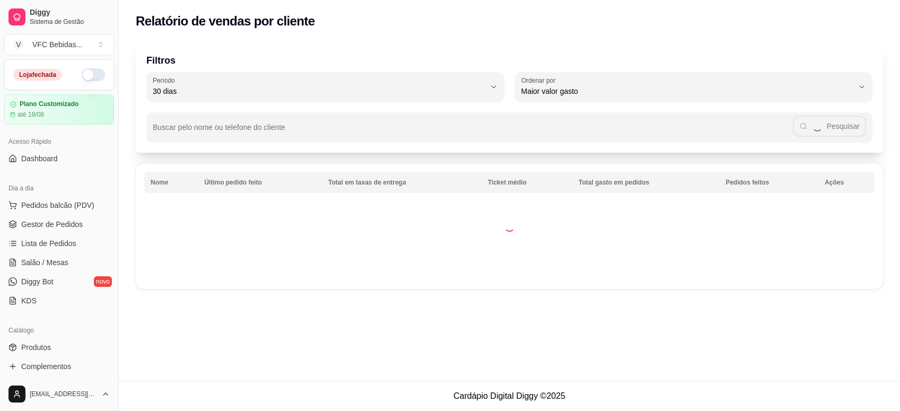
select select "30"
select select "HIGHEST_TOTAL_SPENT_WITH_ORDERS"
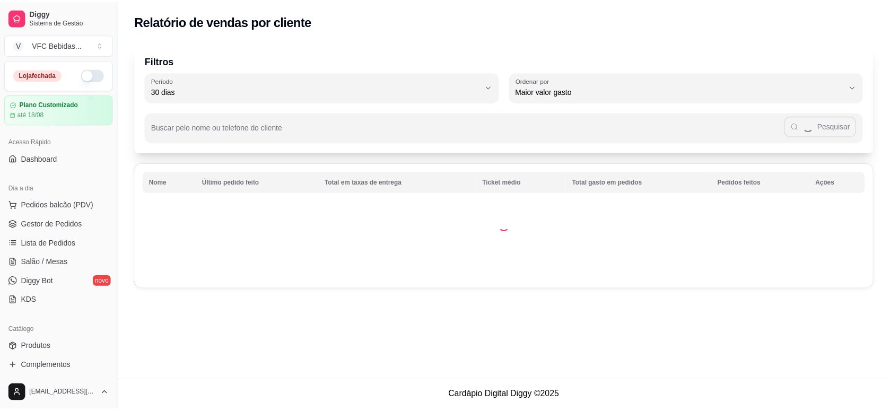
scroll to position [331, 0]
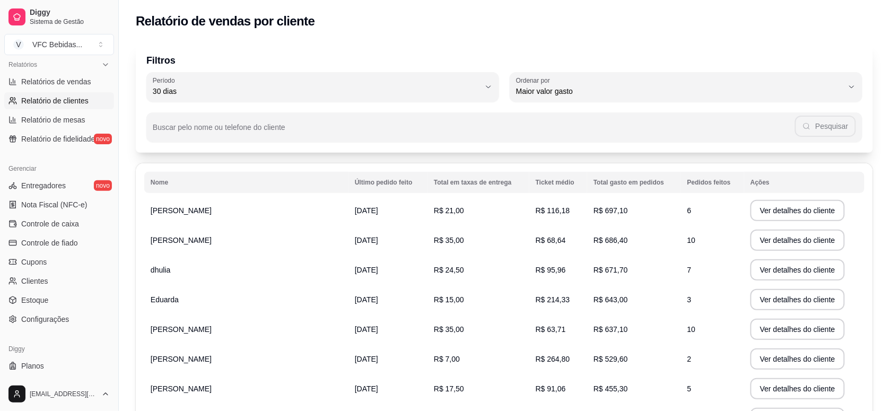
click at [170, 223] on td "[PERSON_NAME]" at bounding box center [246, 211] width 204 height 30
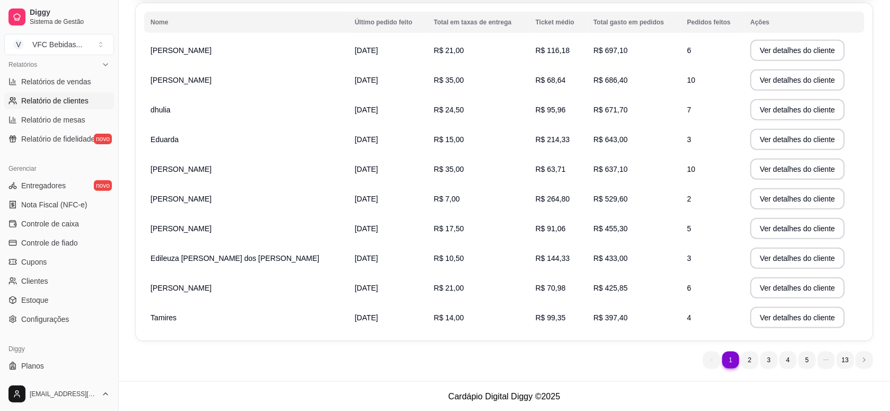
scroll to position [352, 0]
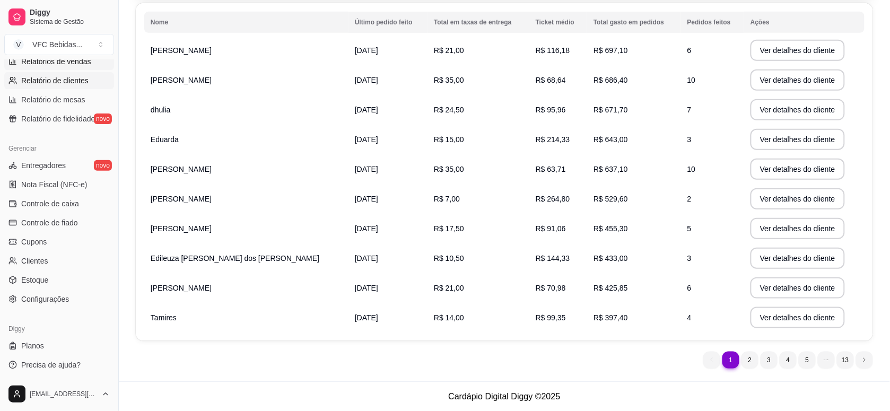
click at [67, 60] on span "Relatórios de vendas" at bounding box center [56, 61] width 70 height 11
select select "ALL"
select select "0"
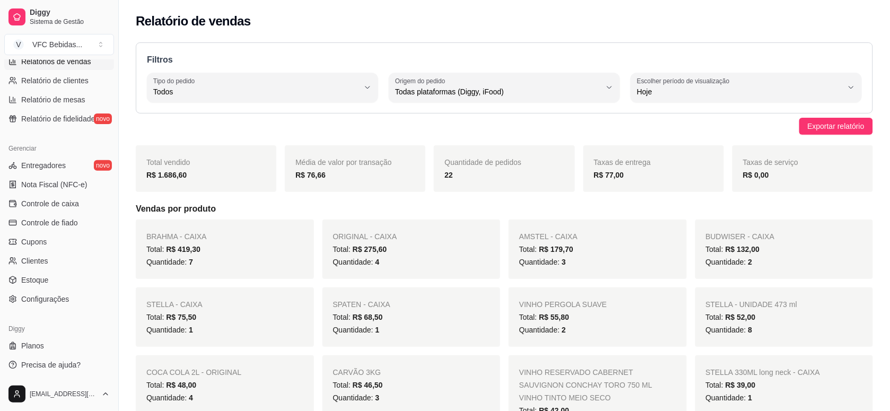
scroll to position [153, 0]
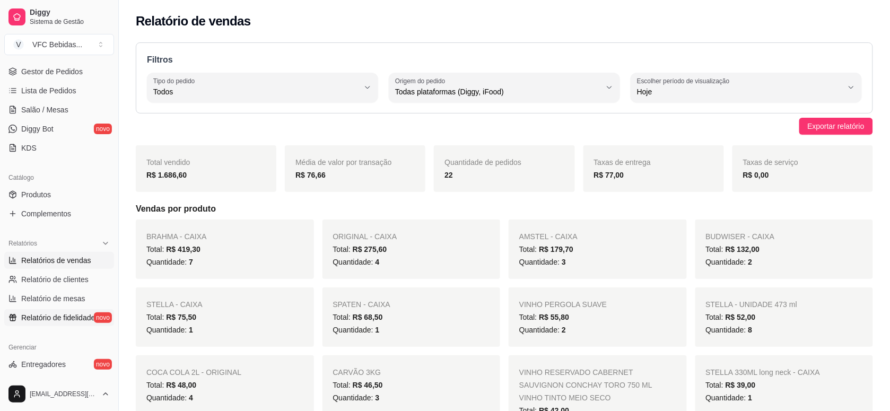
click at [52, 314] on span "Relatório de fidelidade" at bounding box center [58, 317] width 74 height 11
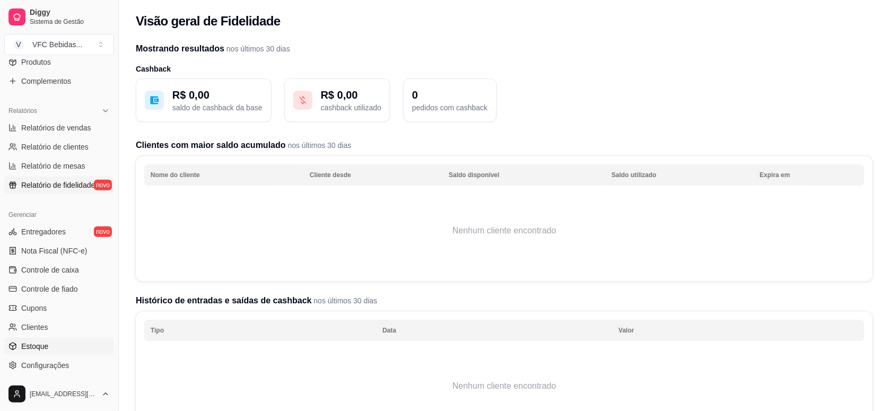
scroll to position [352, 0]
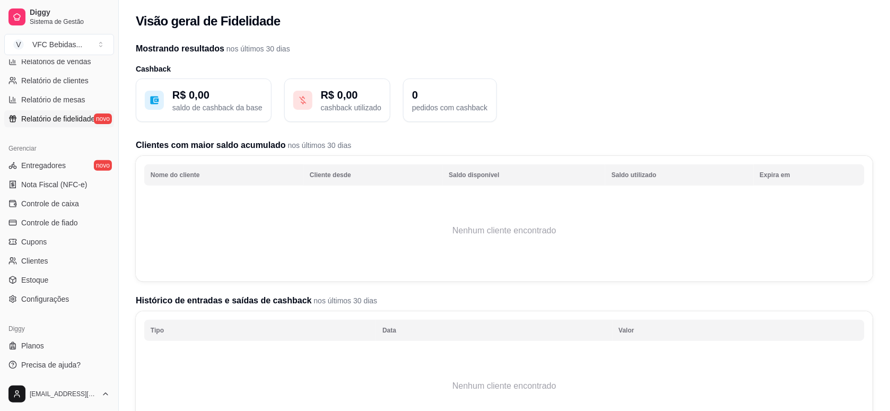
click at [57, 58] on div "Diggy Sistema de Gestão V VFC Bebidas ..." at bounding box center [59, 29] width 118 height 59
click at [55, 62] on span "Relatórios de vendas" at bounding box center [56, 61] width 70 height 11
select select "ALL"
select select "0"
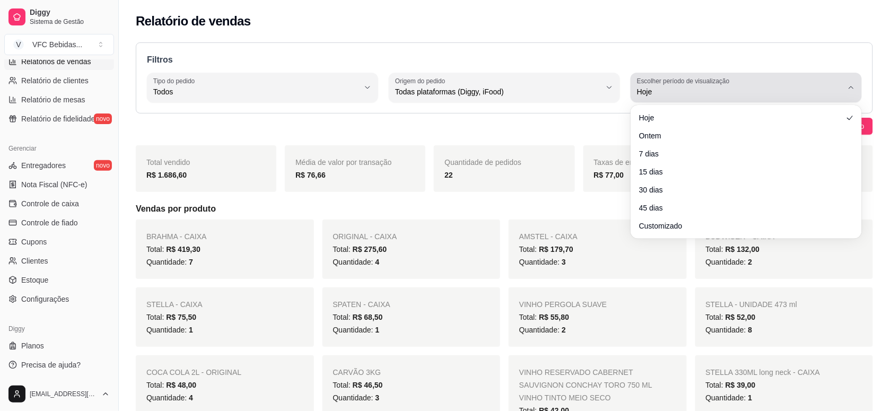
click at [853, 86] on icon "button" at bounding box center [851, 87] width 8 height 8
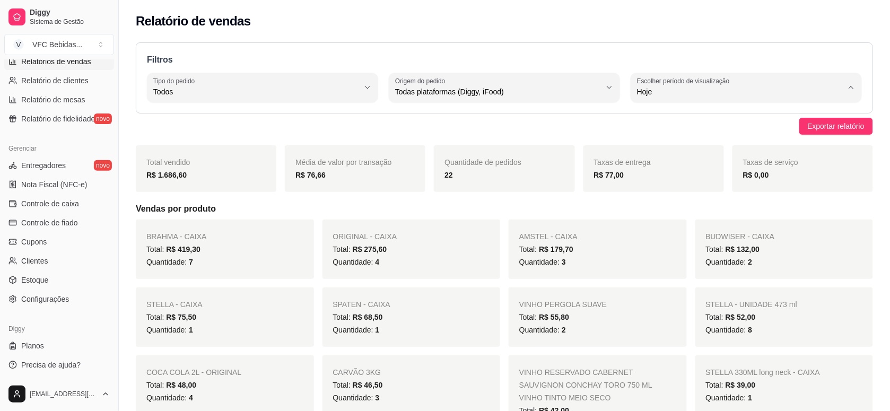
click at [648, 116] on span "Hoje" at bounding box center [741, 117] width 196 height 10
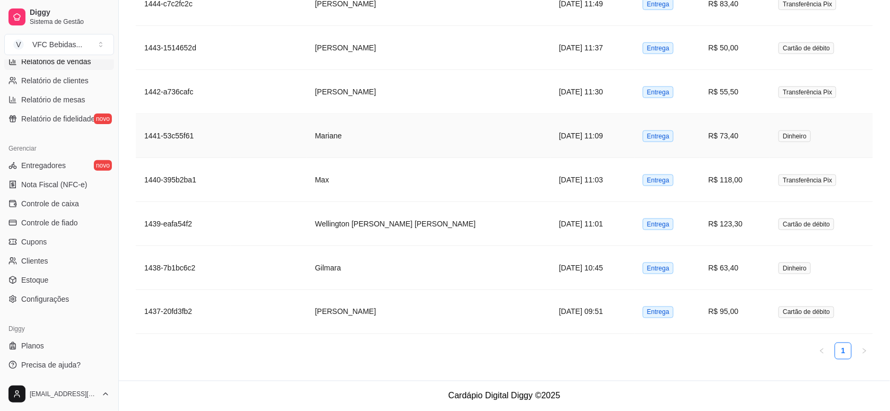
scroll to position [1234, 0]
